Goal: Navigation & Orientation: Find specific page/section

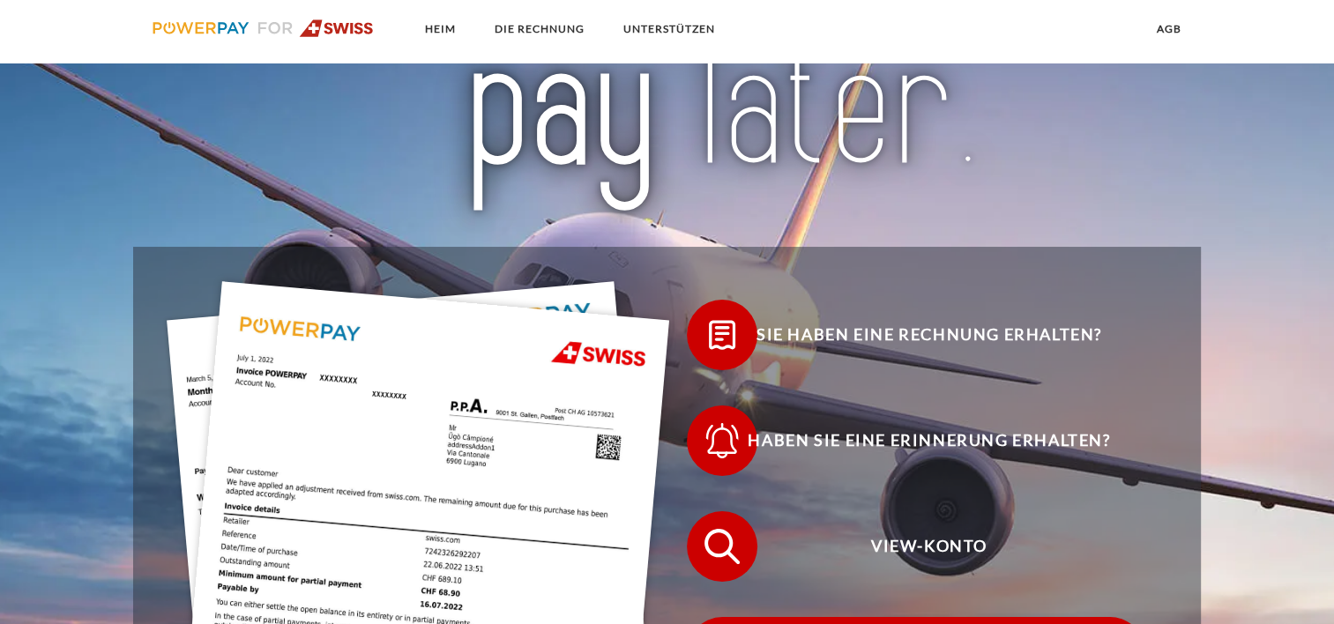
scroll to position [264, 0]
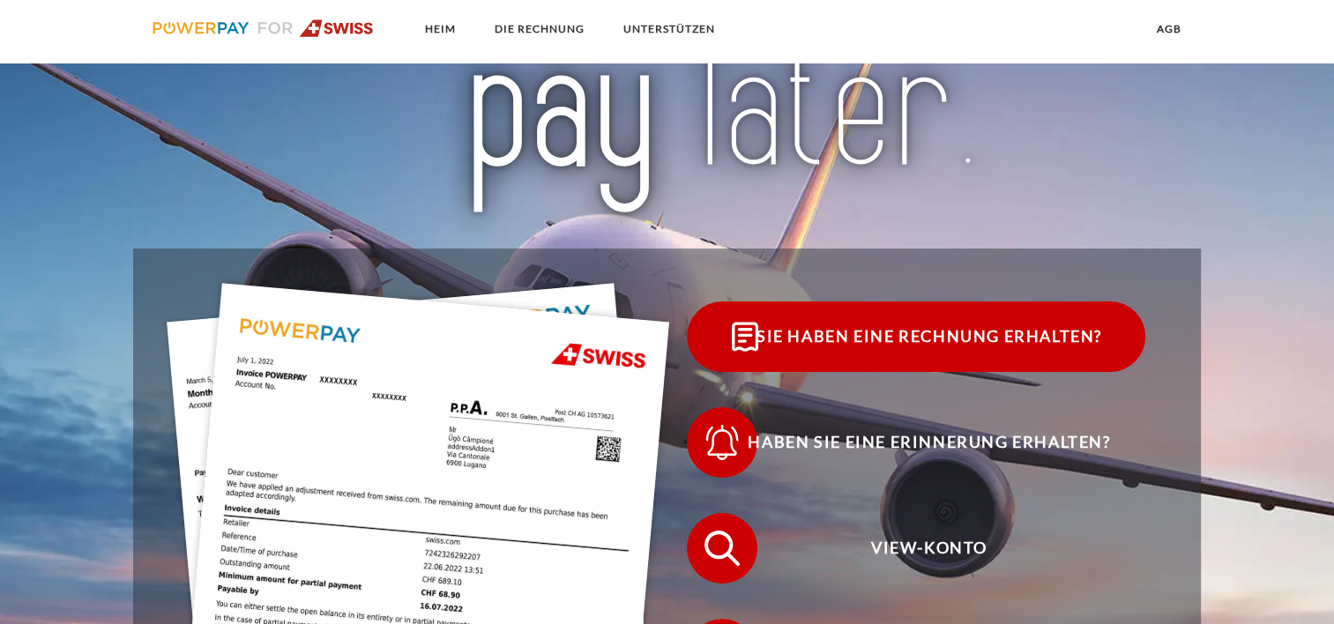
click at [1050, 333] on span "Sie haben eine Rechnung erhalten?" at bounding box center [929, 336] width 432 height 71
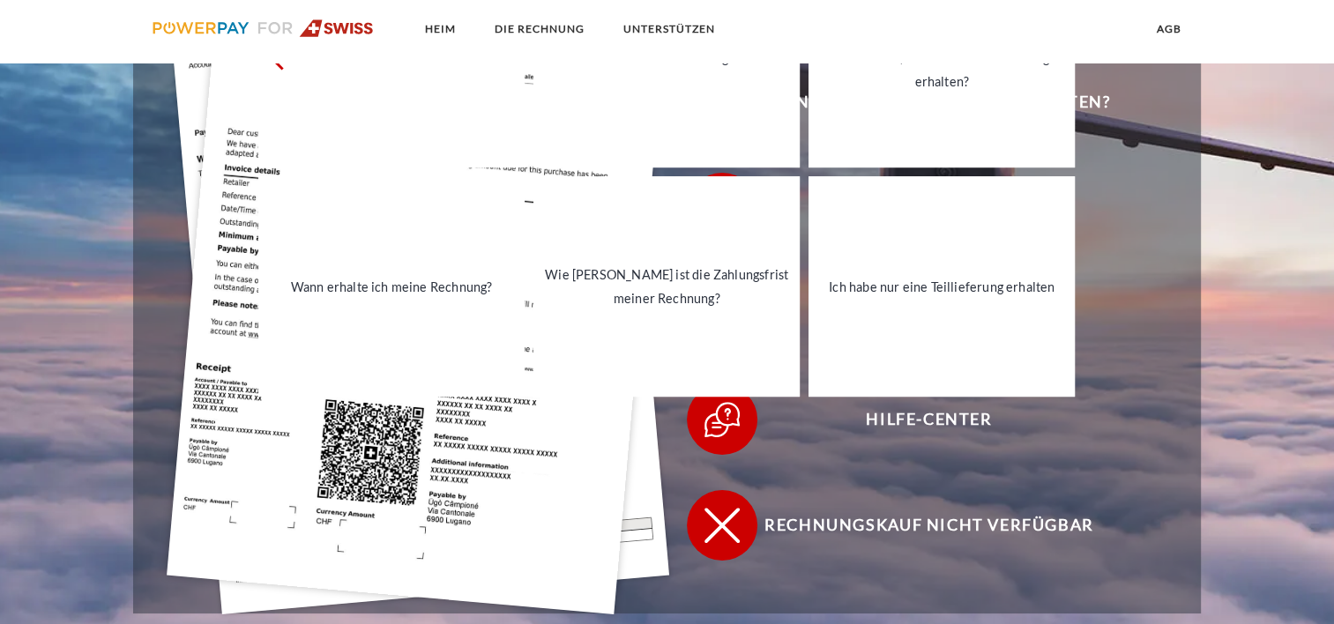
scroll to position [617, 0]
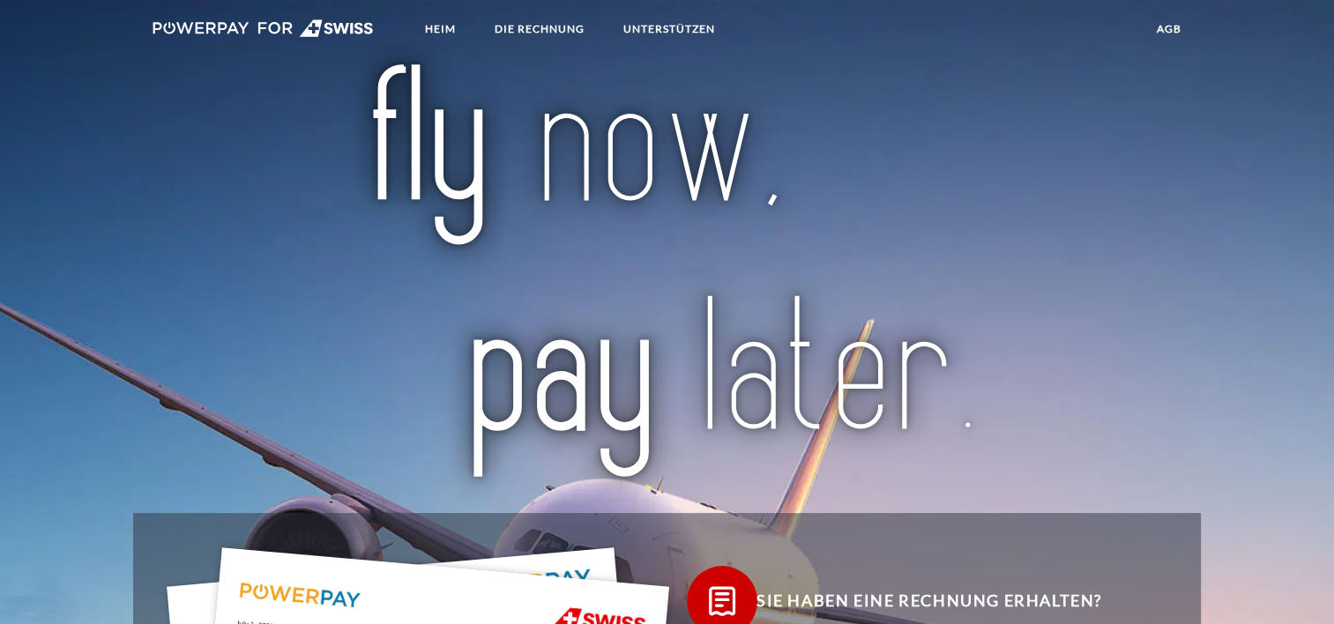
click at [259, 28] on img at bounding box center [262, 28] width 221 height 18
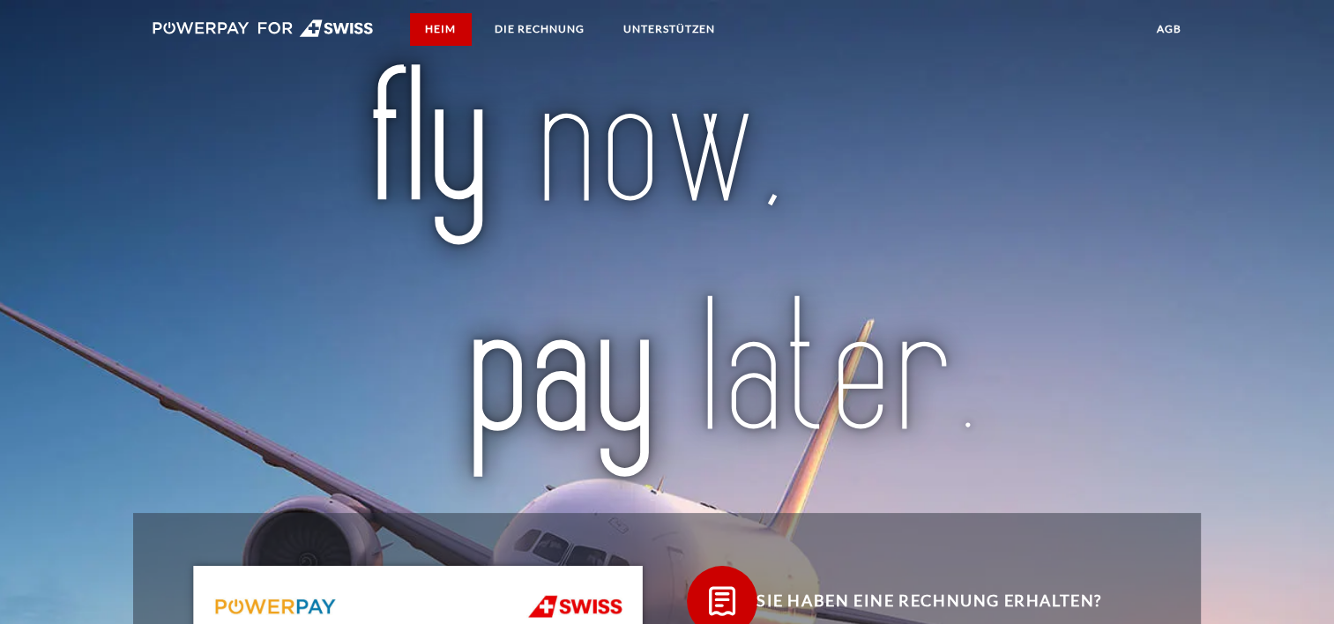
click at [441, 25] on link "Heim" at bounding box center [440, 29] width 61 height 32
click at [442, 24] on link "Heim" at bounding box center [440, 29] width 61 height 32
click at [356, 25] on img at bounding box center [262, 28] width 221 height 18
